Goal: Information Seeking & Learning: Learn about a topic

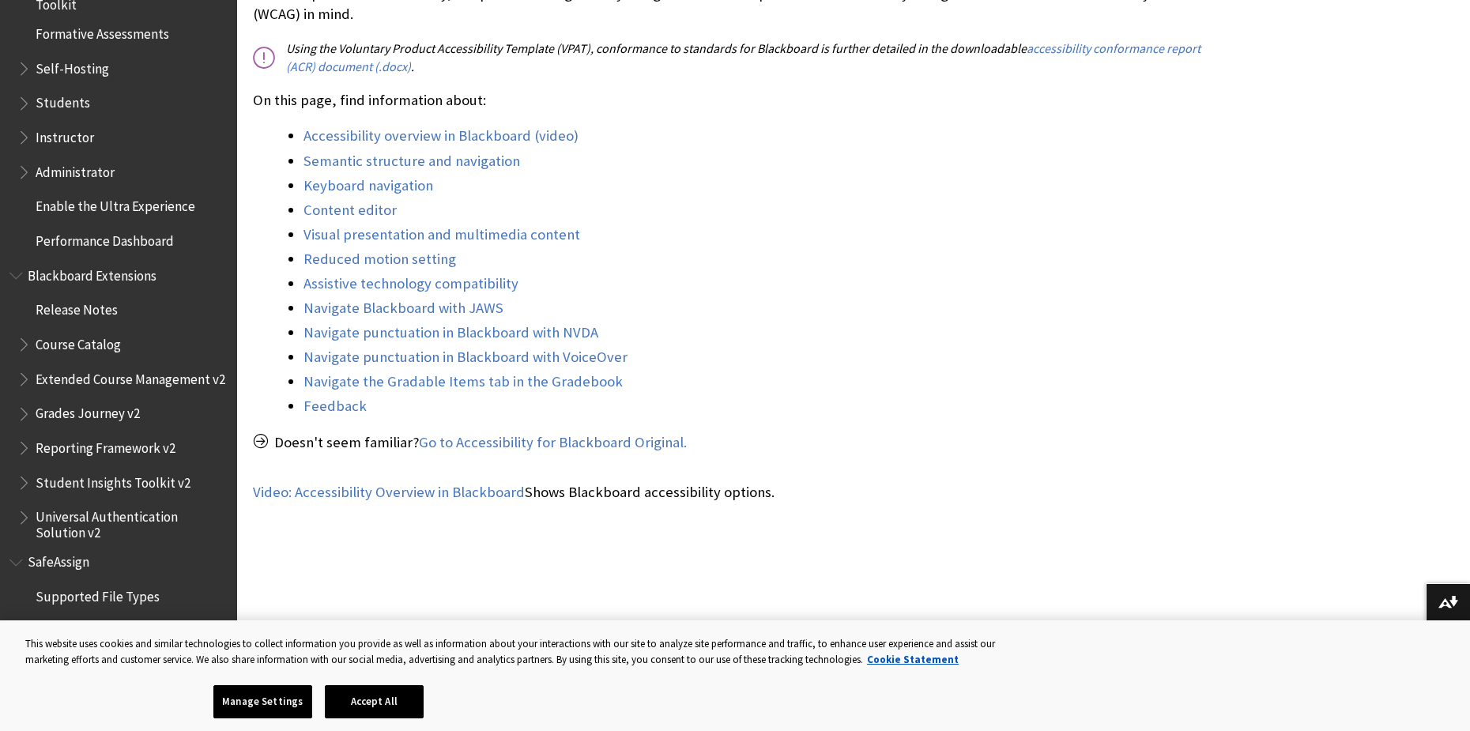
scroll to position [474, 0]
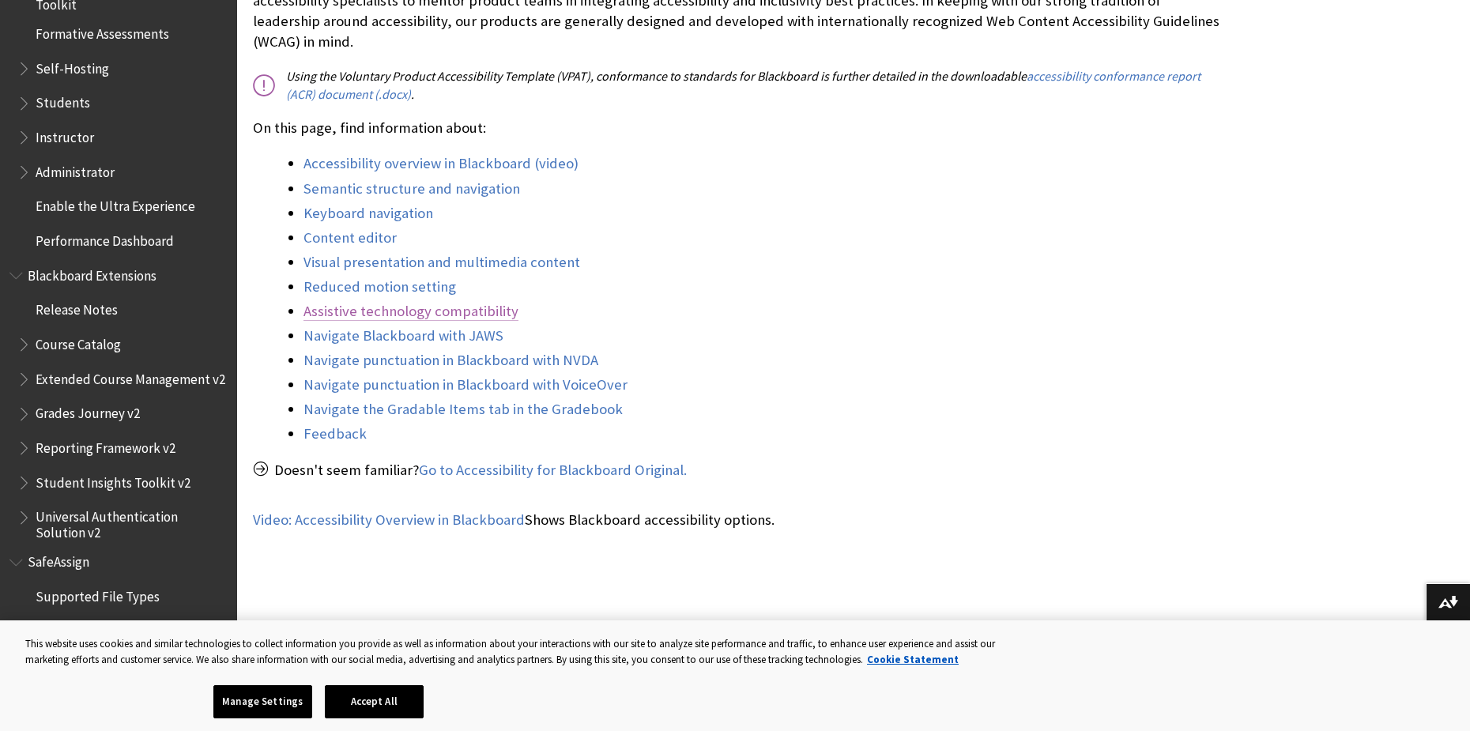
click at [435, 302] on link "Assistive technology compatibility" at bounding box center [410, 311] width 215 height 19
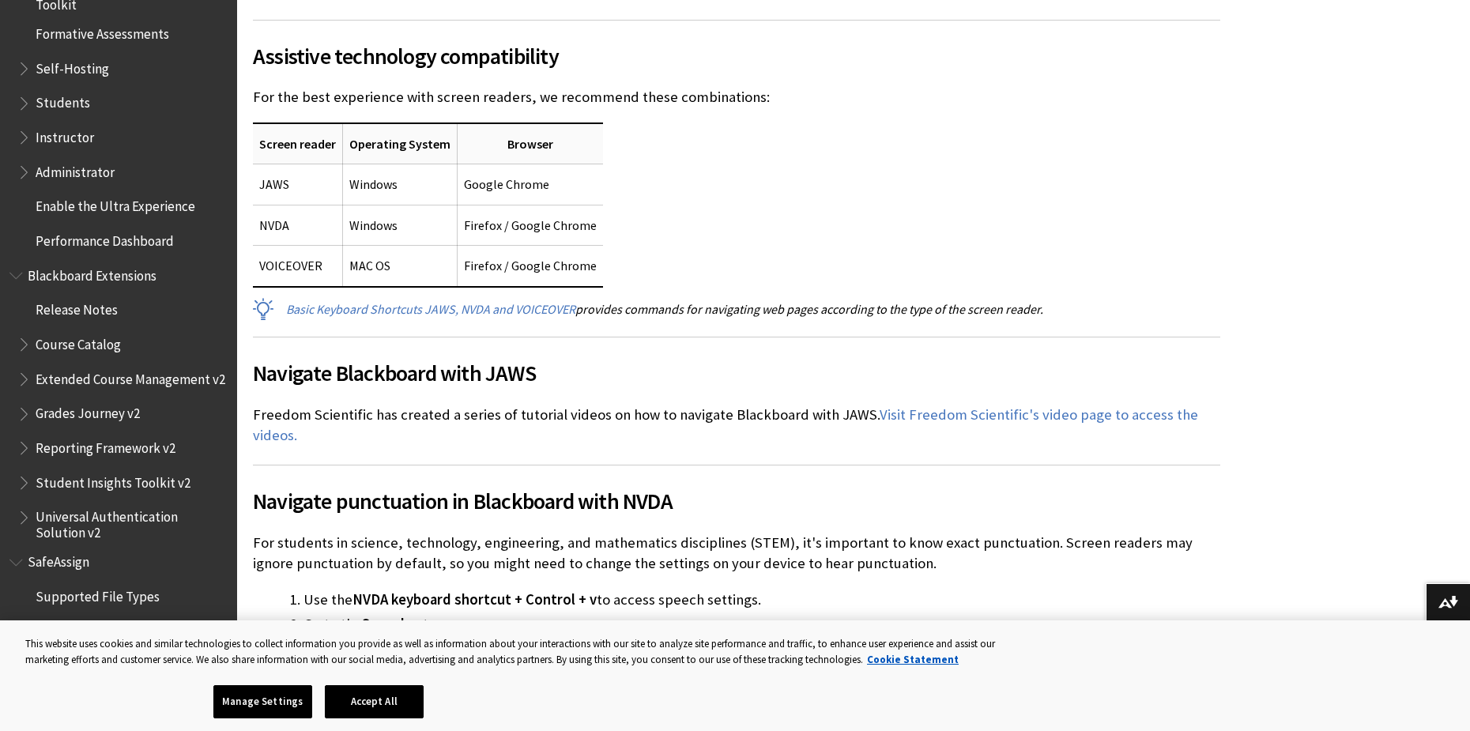
click at [254, 87] on p "For the best experience with screen readers, we recommend these combinations:" at bounding box center [736, 97] width 967 height 21
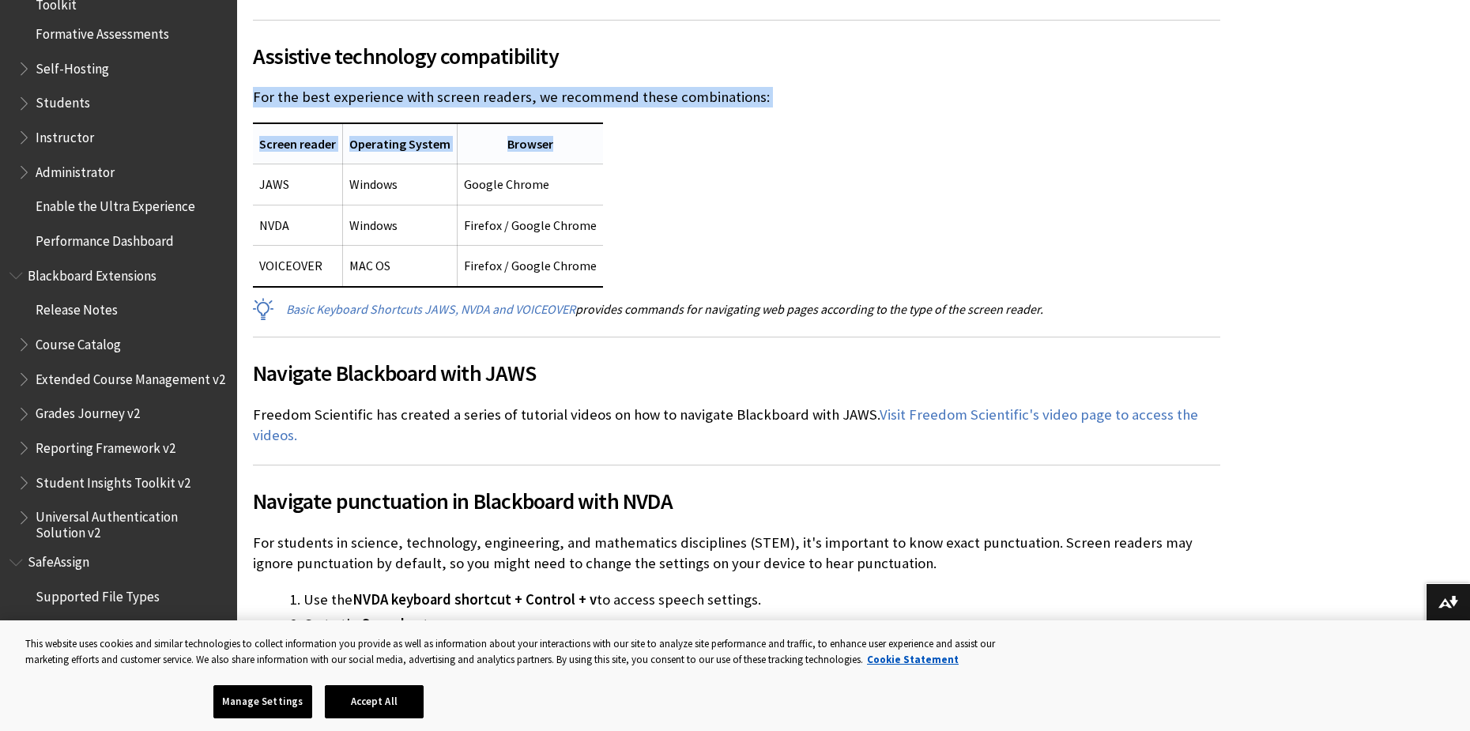
drag, startPoint x: 254, startPoint y: 51, endPoint x: 561, endPoint y: 93, distance: 309.4
click at [561, 93] on div "Content editor The content editor in Blackboard provides accessible controls id…" at bounding box center [736, 493] width 967 height 2925
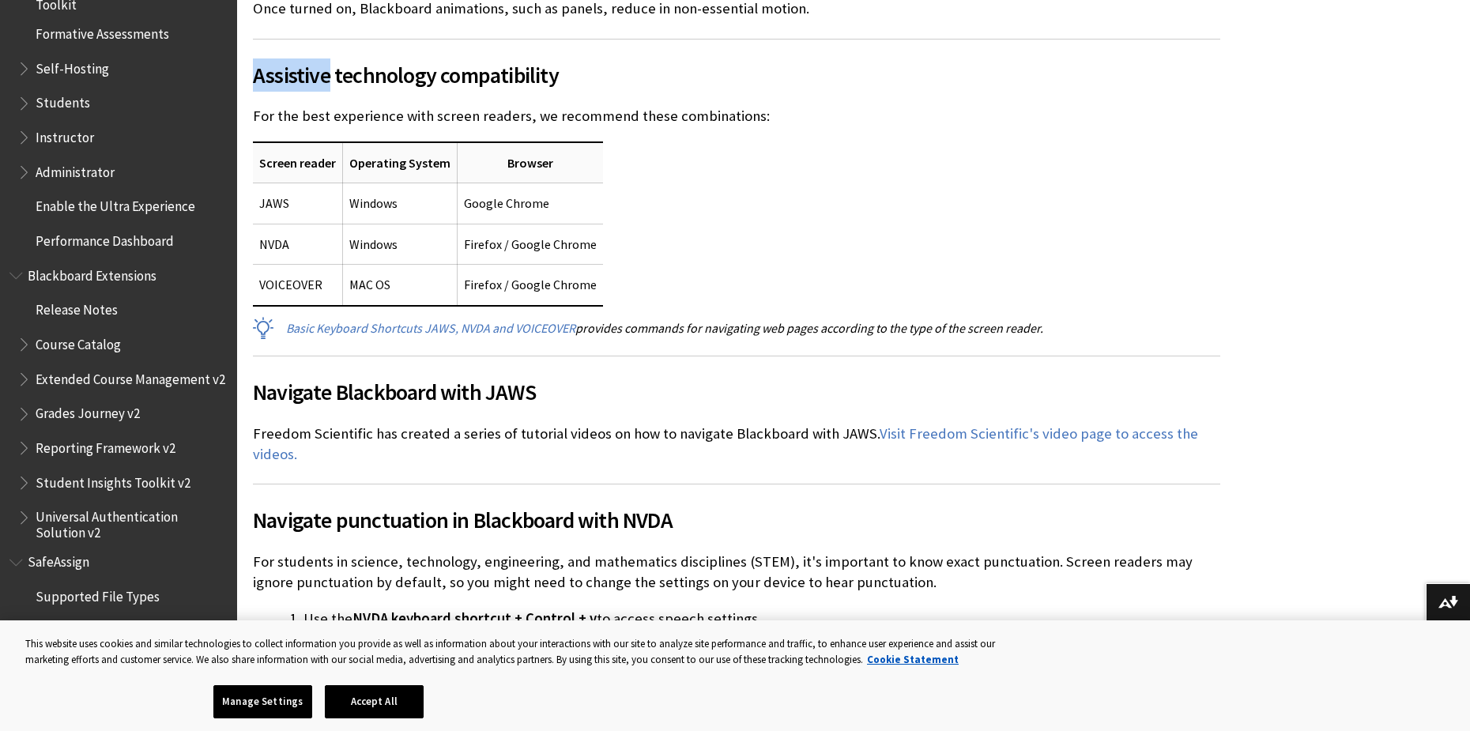
scroll to position [4952, 0]
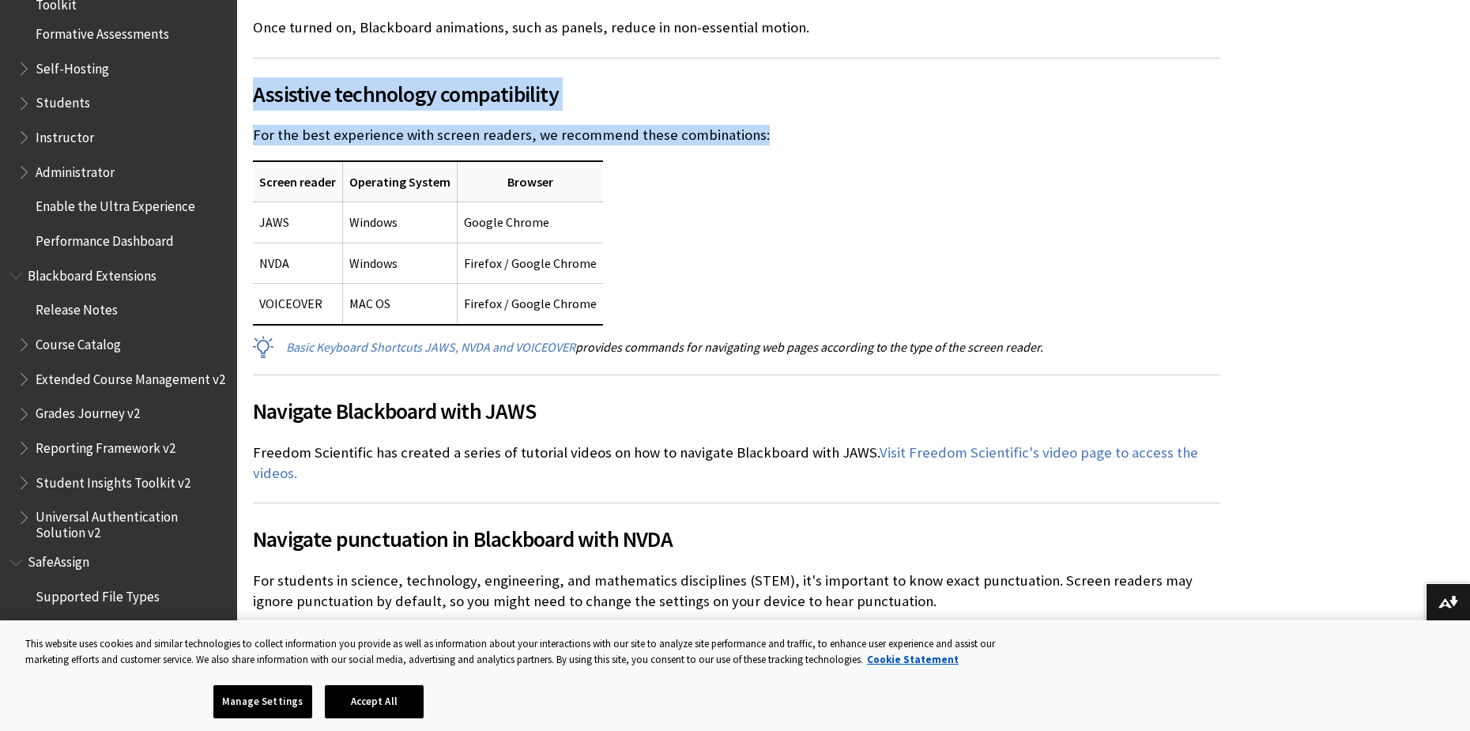
drag, startPoint x: 251, startPoint y: 13, endPoint x: 653, endPoint y: 261, distance: 472.2
copy div "Assistive technology compatibility For the best experience with screen readers,…"
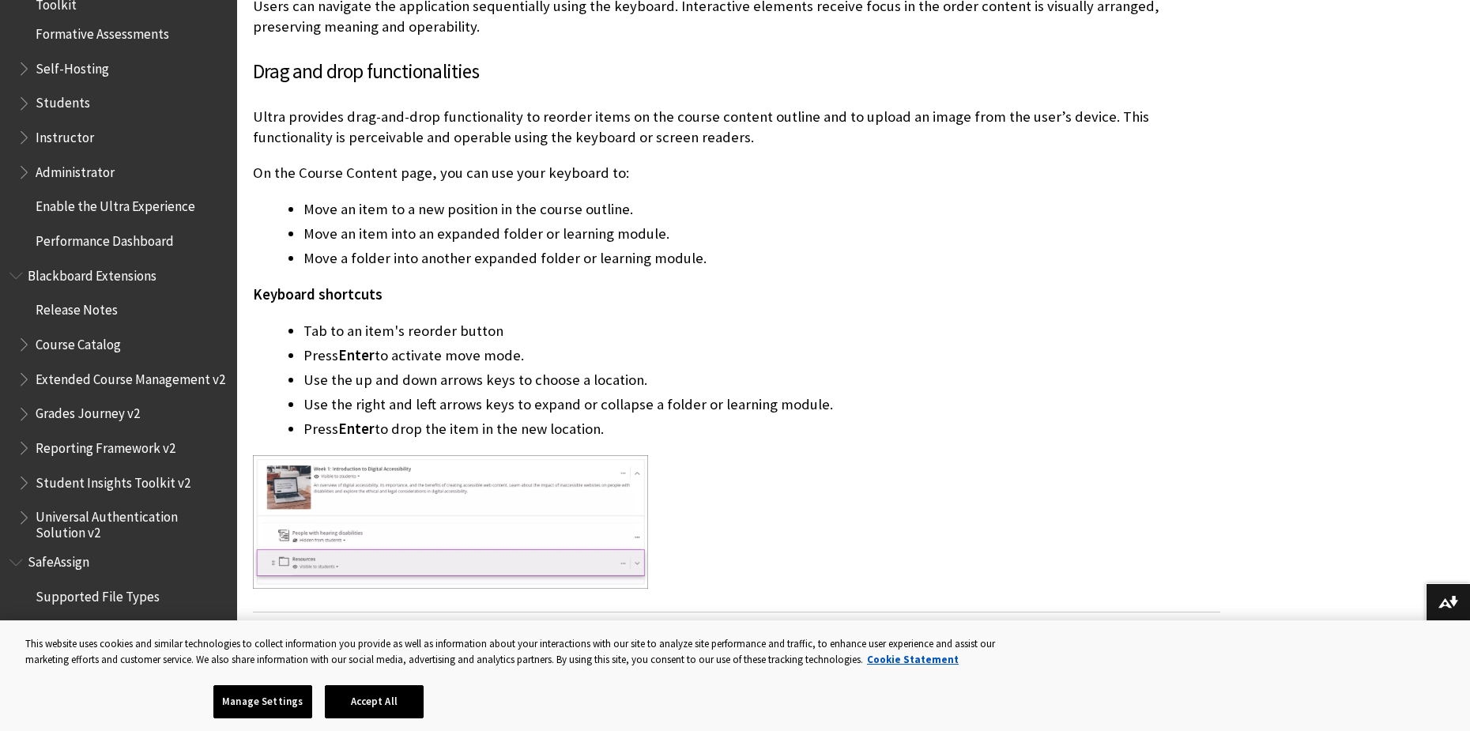
scroll to position [3372, 0]
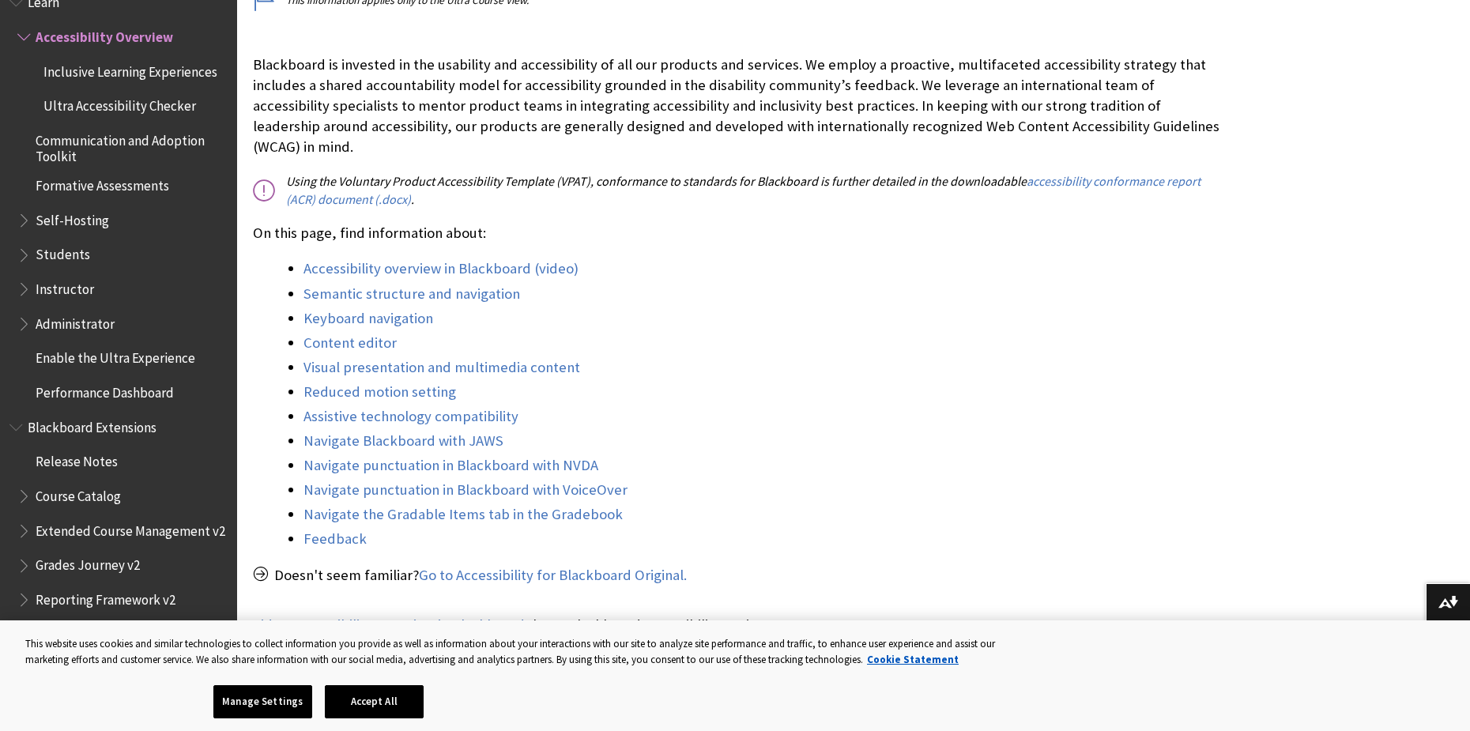
scroll to position [395, 0]
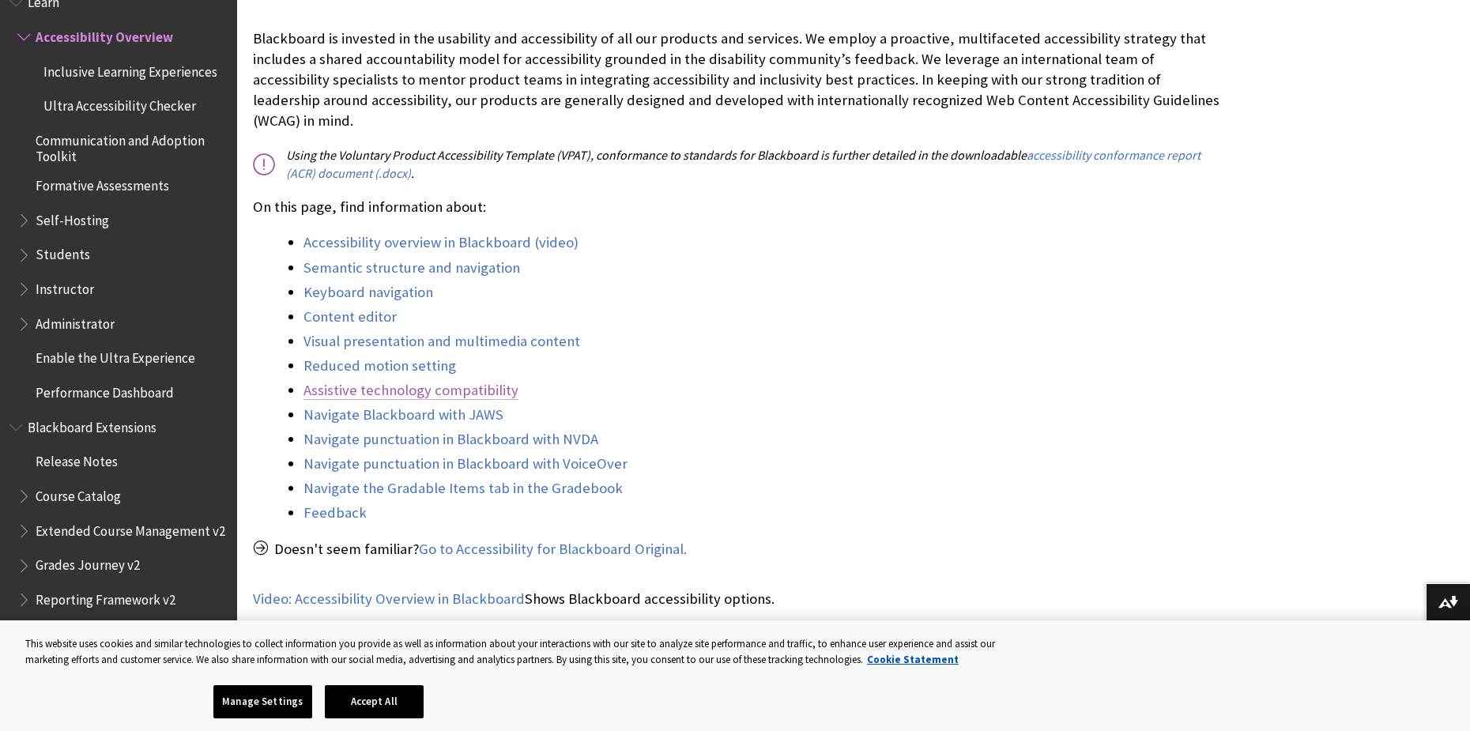
click at [424, 381] on link "Assistive technology compatibility" at bounding box center [410, 390] width 215 height 19
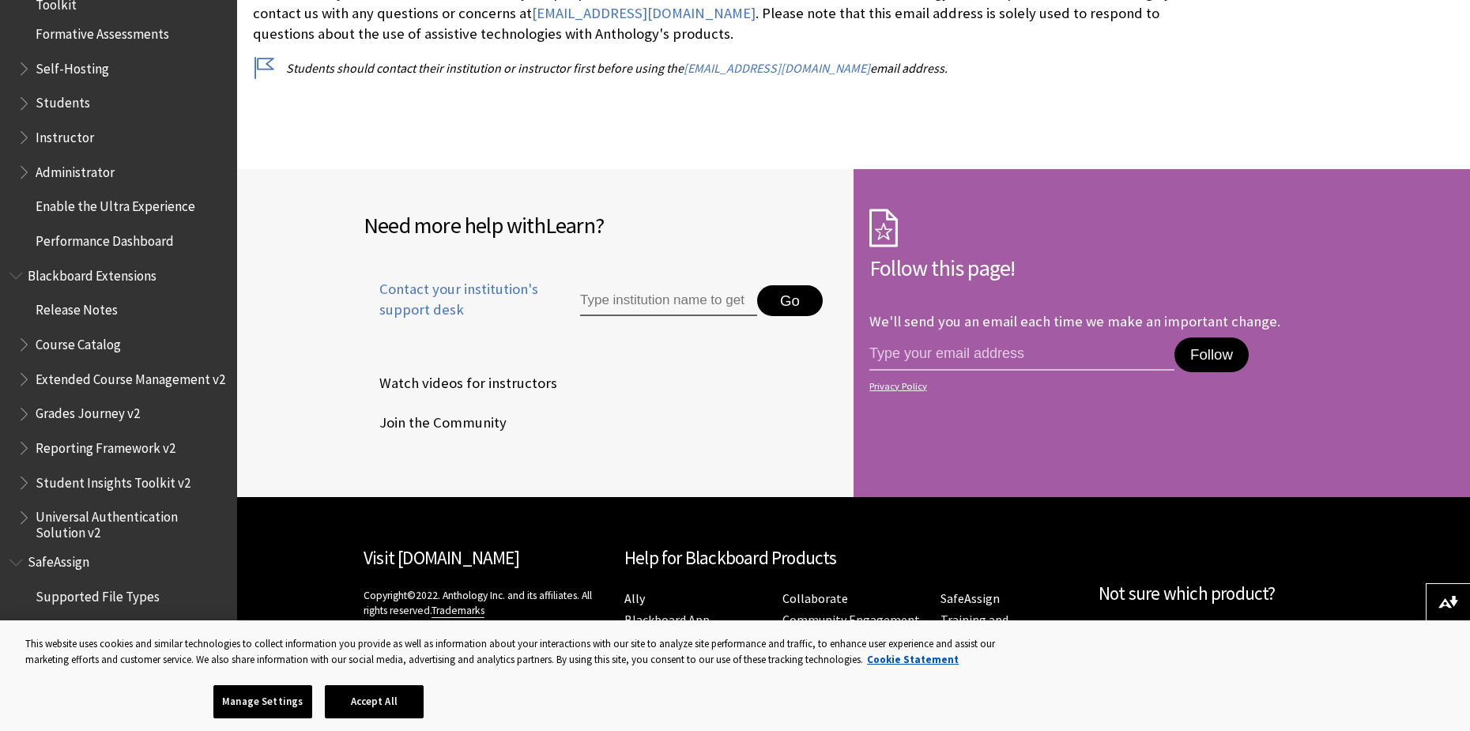
scroll to position [6884, 0]
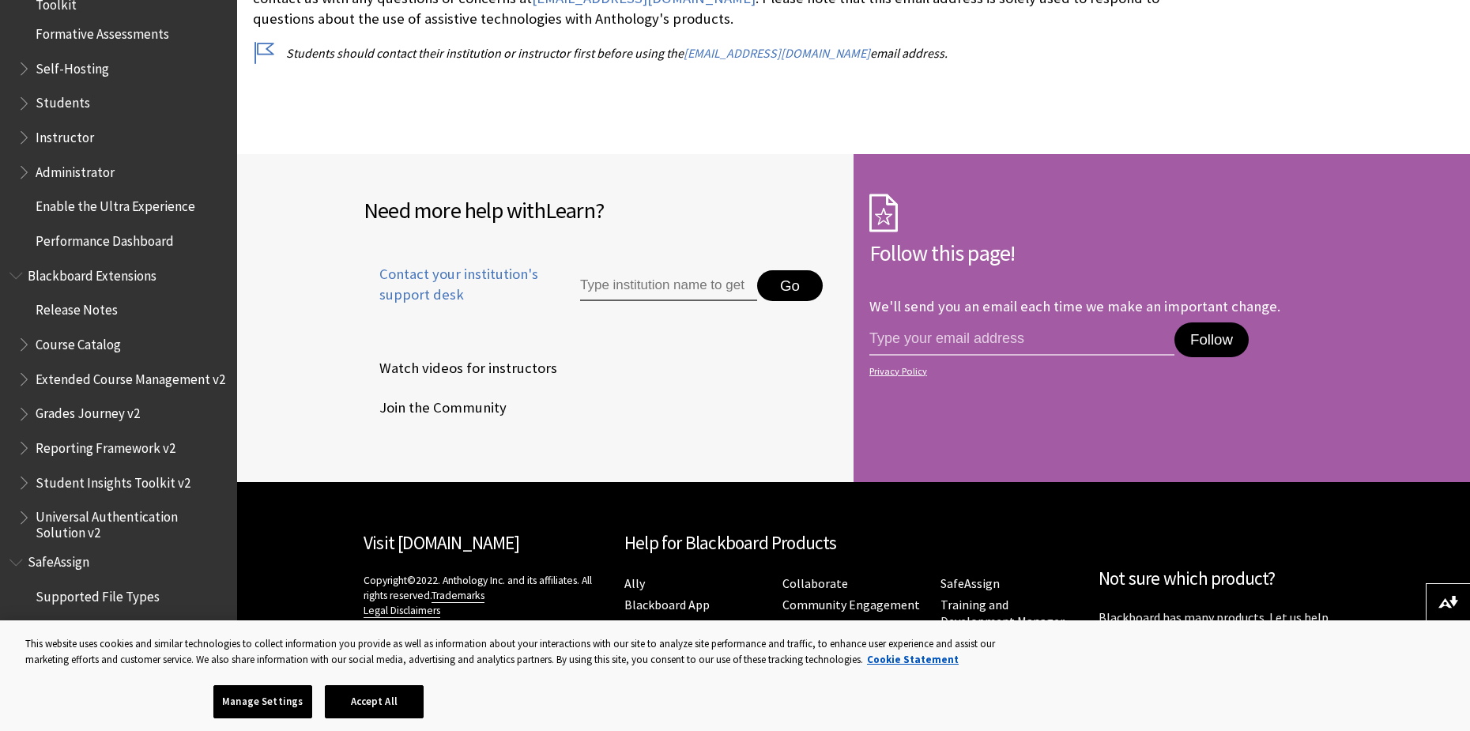
click at [1135, 154] on form "Follow this page! We'll send you an email each time we make an important change…" at bounding box center [1106, 318] width 506 height 328
click at [633, 397] on div "Need more help with Learn ? Contact your institution's support desk Go Watch vi…" at bounding box center [600, 318] width 474 height 249
